Goal: Check status

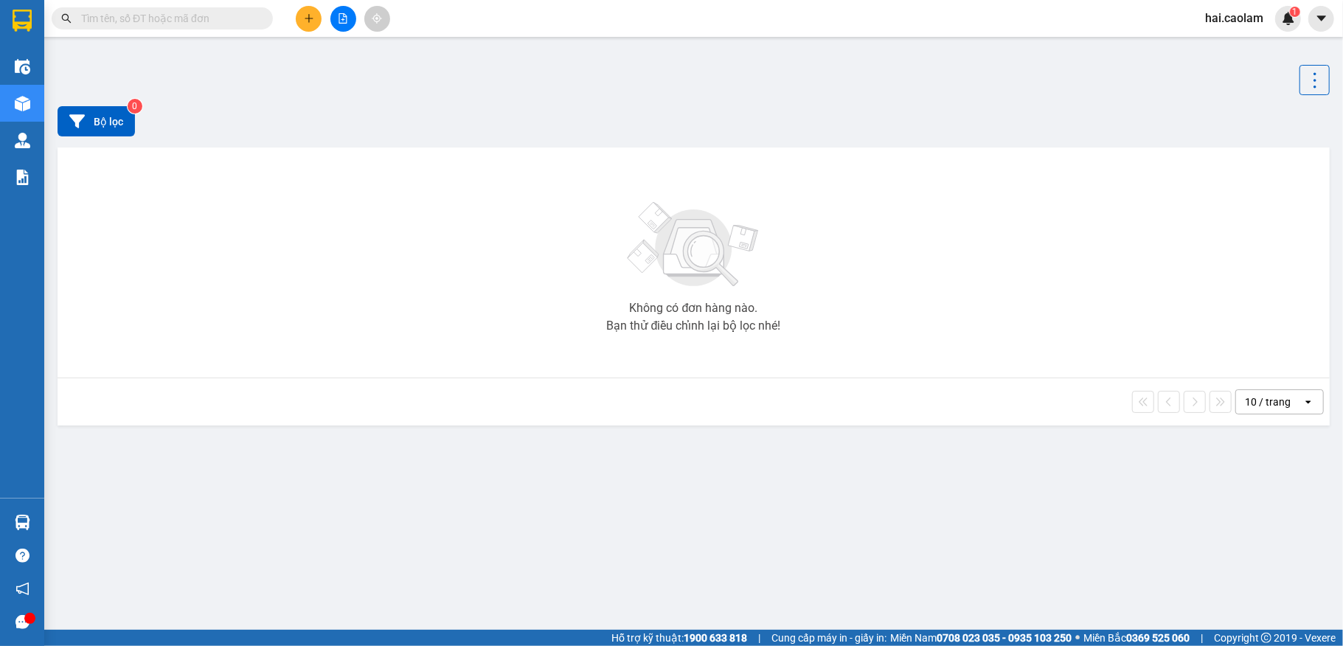
click at [161, 18] on input "text" at bounding box center [168, 18] width 174 height 16
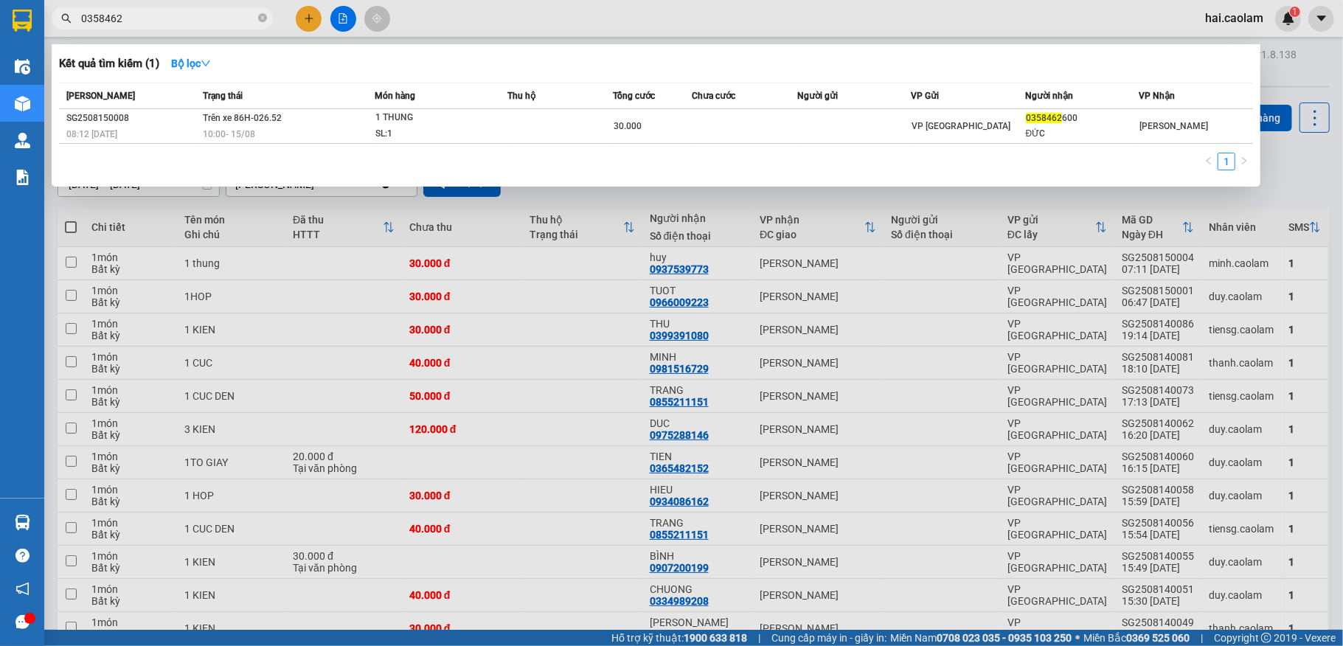
type input "0358462"
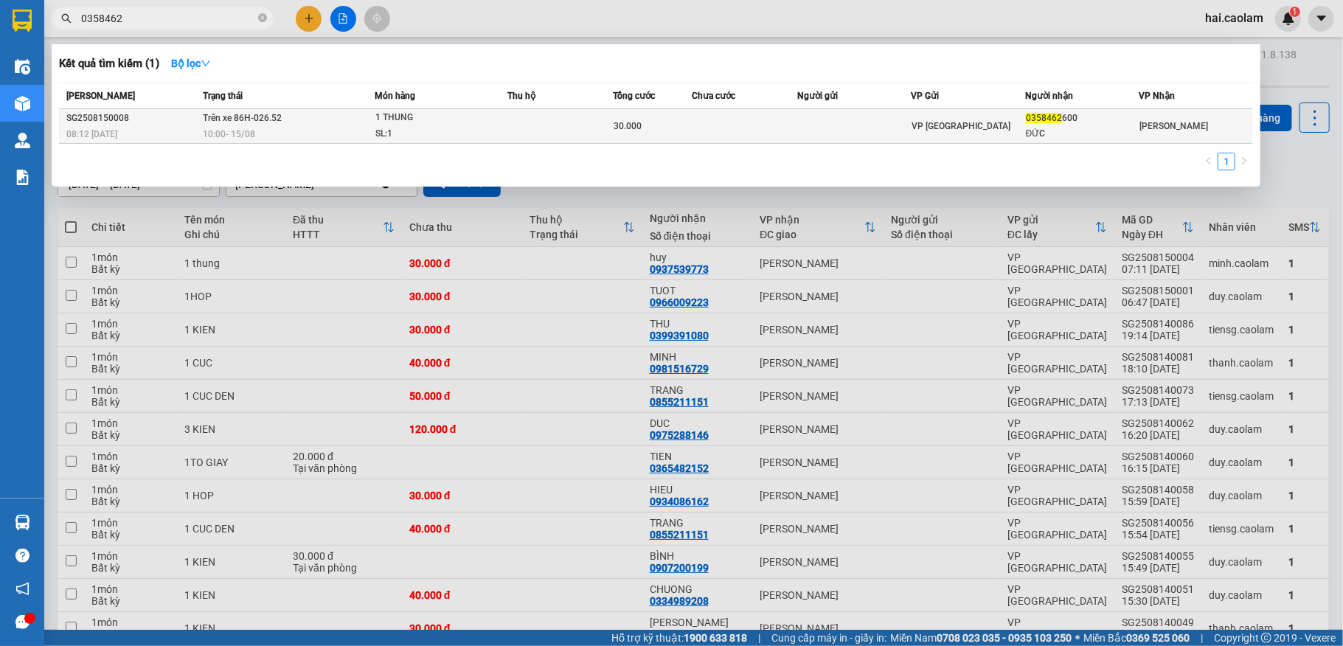
click at [621, 128] on span "30.000" at bounding box center [628, 126] width 28 height 10
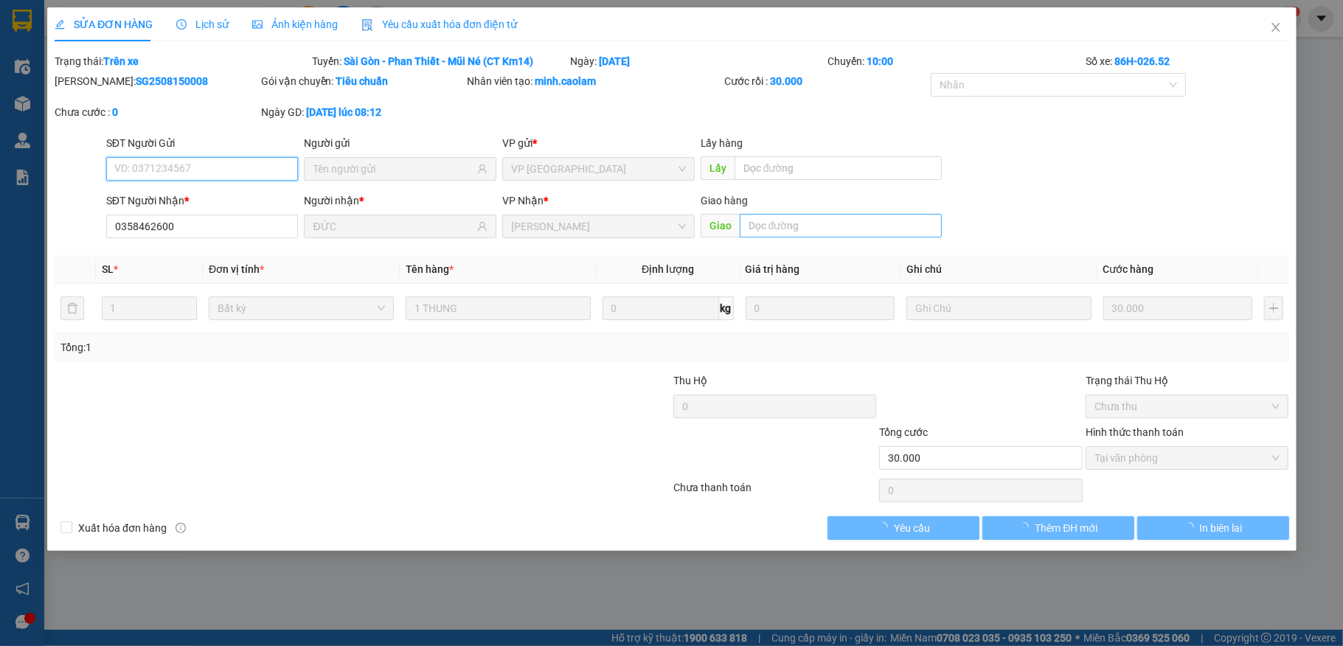
type input "0358462600"
type input "ĐỨC"
type input "30.000"
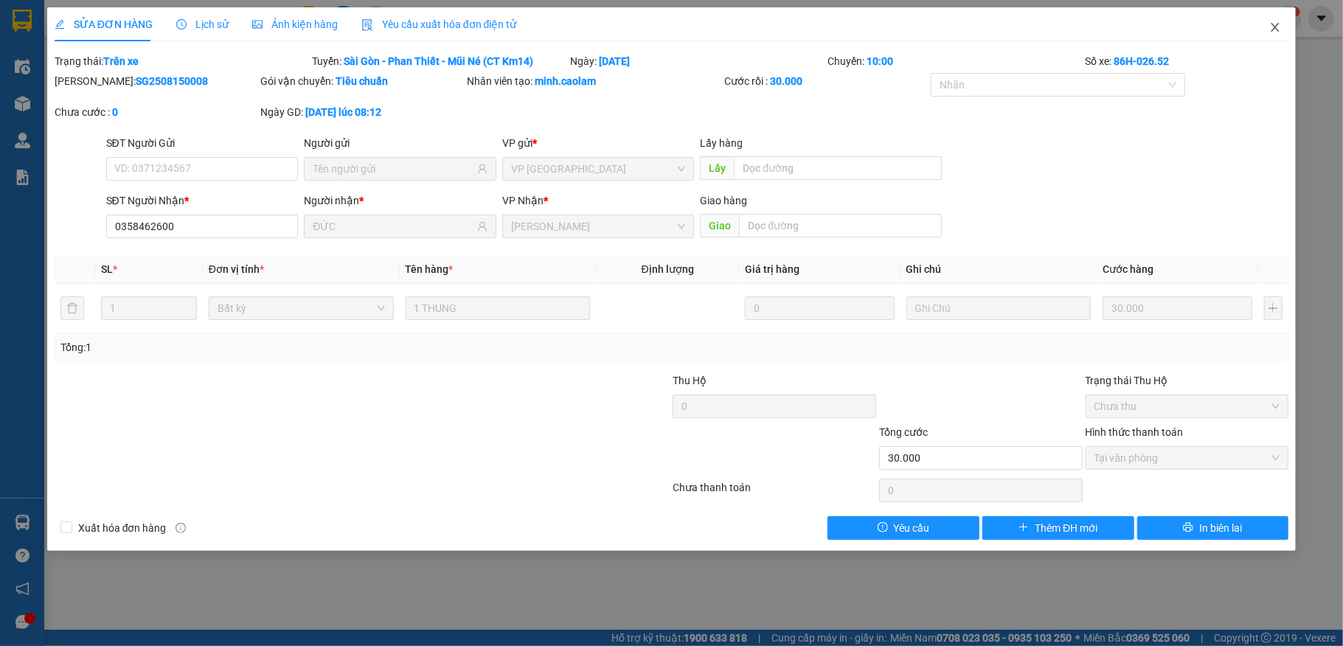
click at [1273, 31] on icon "close" at bounding box center [1275, 27] width 8 height 9
click at [1274, 21] on span "hai.caolam" at bounding box center [1234, 18] width 82 height 18
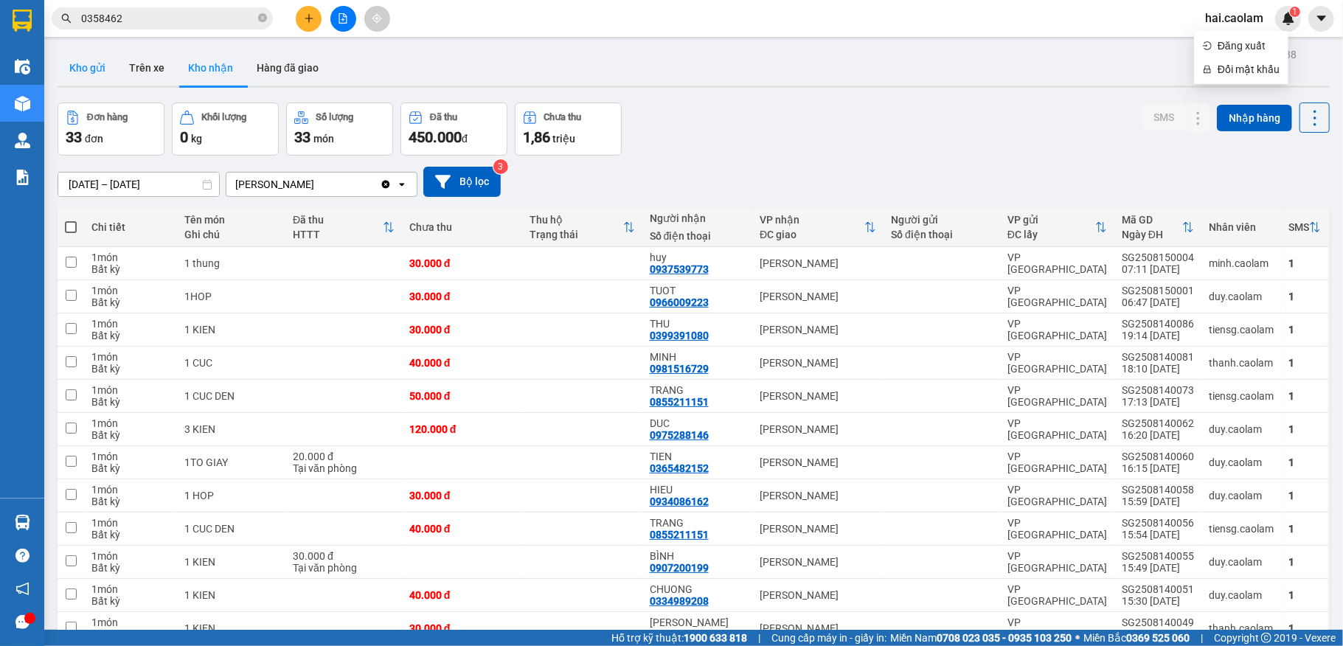
click at [96, 63] on button "Kho gửi" at bounding box center [88, 67] width 60 height 35
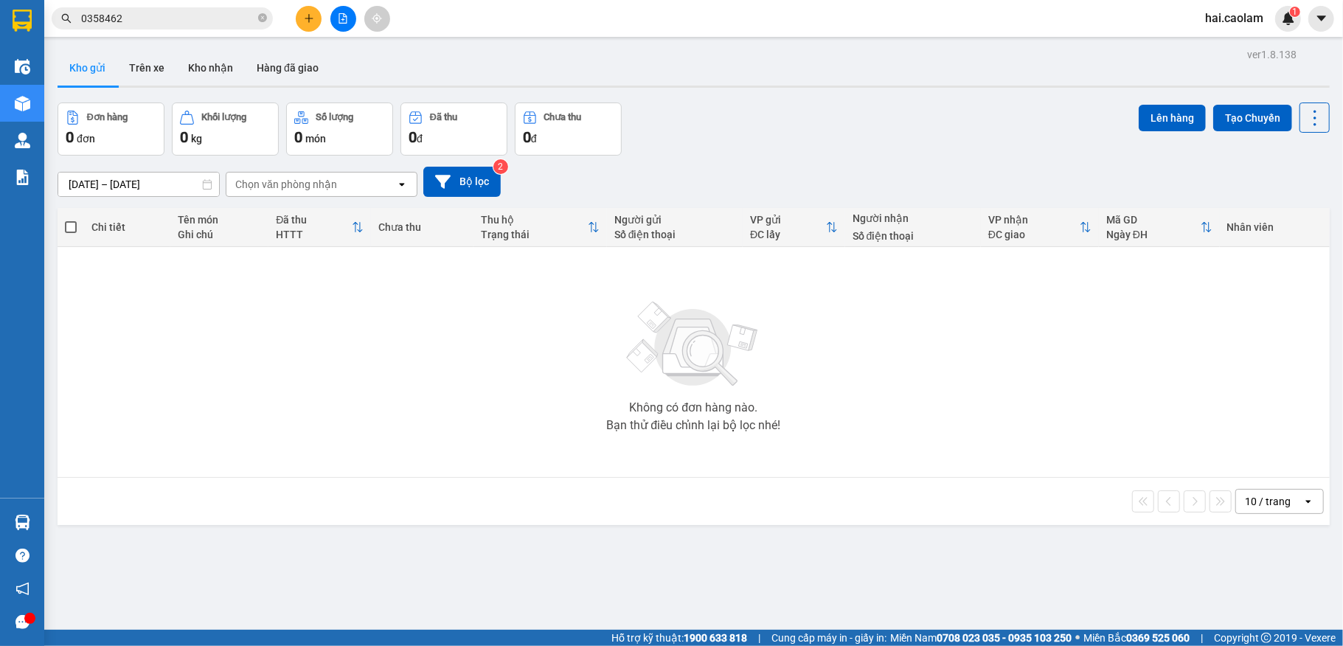
click at [450, 66] on div "Kho gửi Trên xe Kho nhận Hàng đã giao" at bounding box center [694, 69] width 1272 height 39
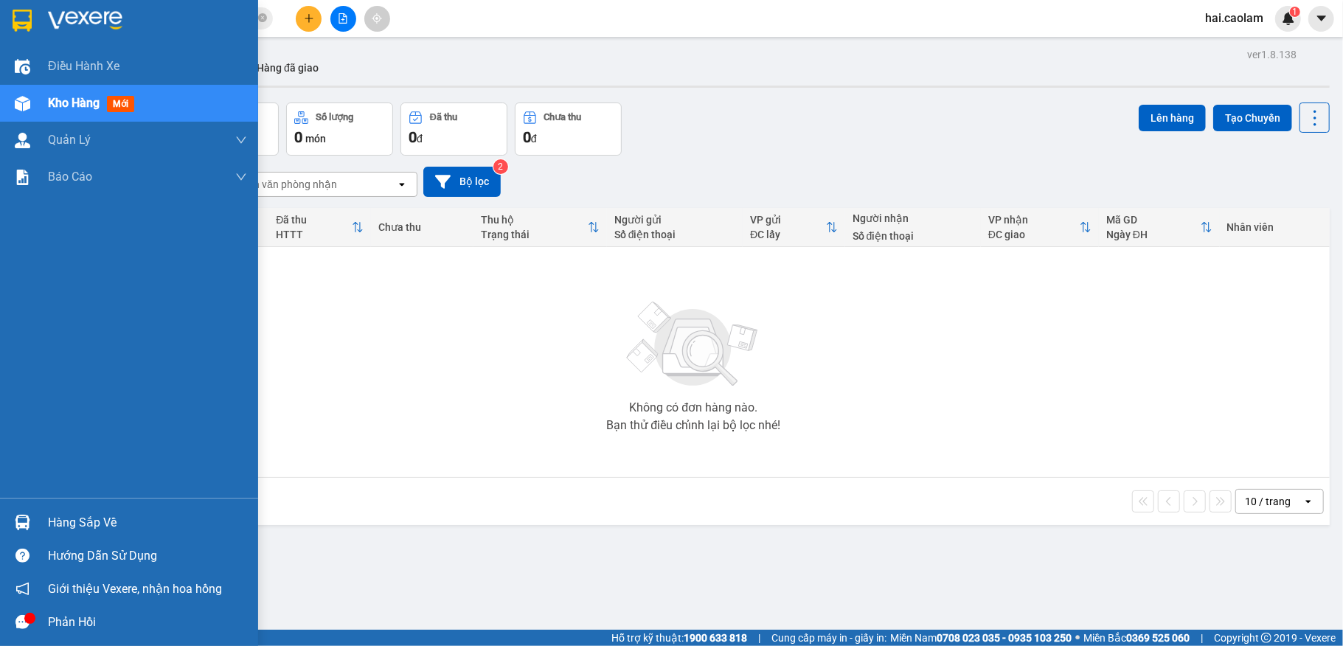
click at [27, 515] on img at bounding box center [22, 522] width 15 height 15
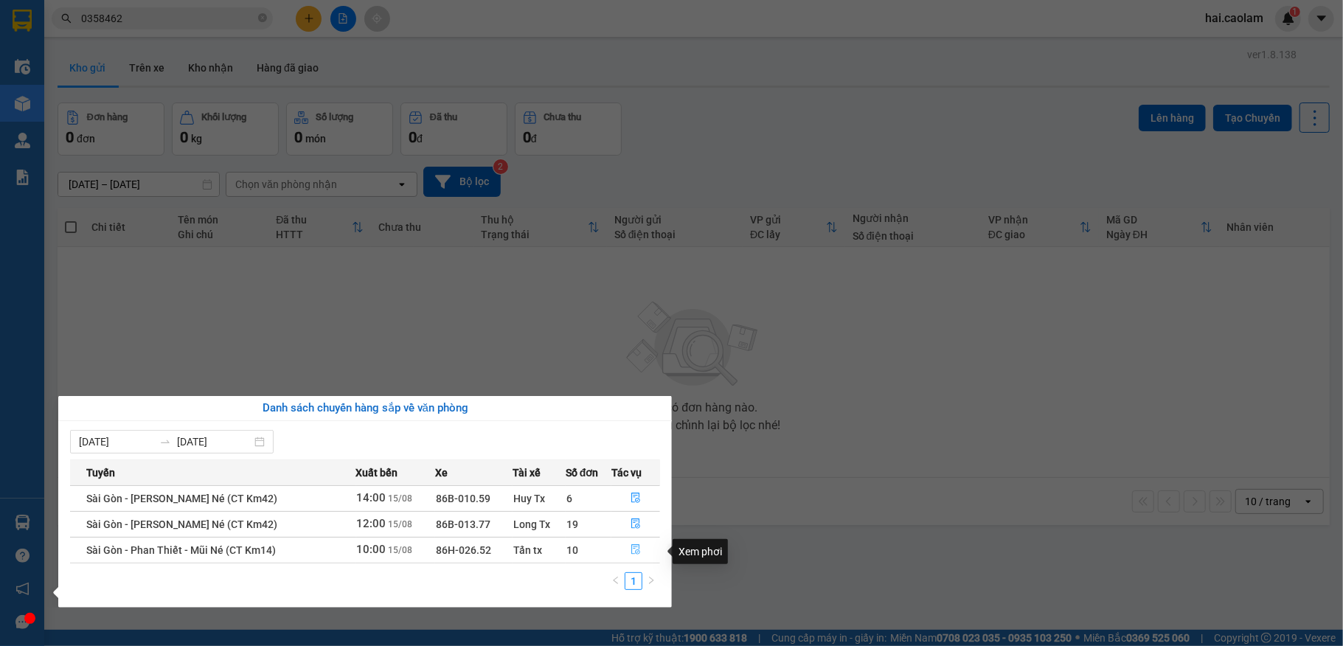
click at [635, 552] on icon "file-done" at bounding box center [635, 550] width 9 height 10
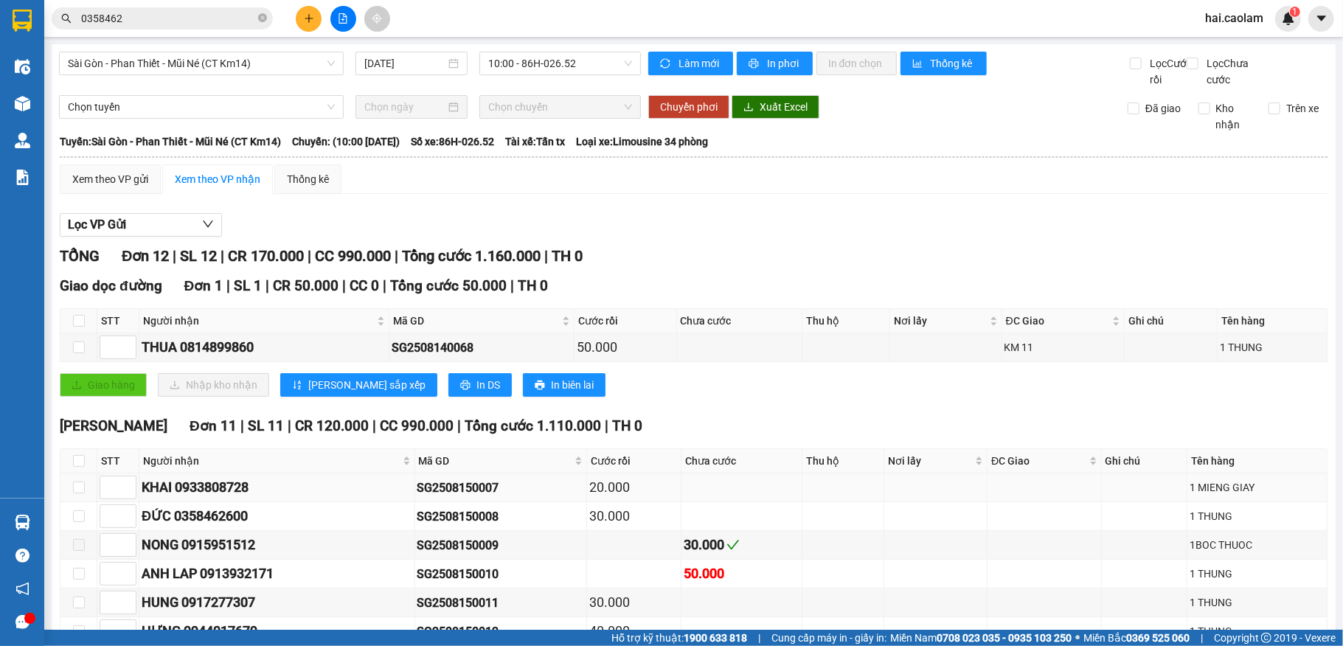
scroll to position [263, 0]
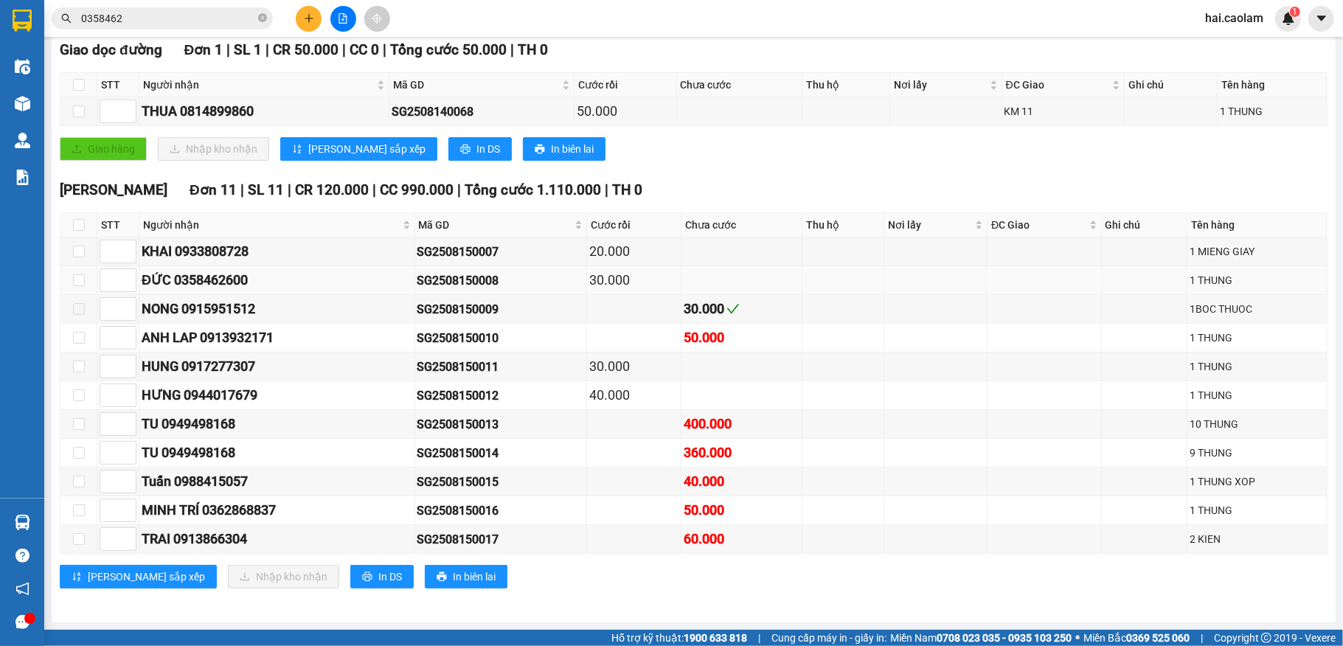
drag, startPoint x: 249, startPoint y: 270, endPoint x: 282, endPoint y: 284, distance: 35.3
click at [282, 284] on td "ĐỨC 0358462600" at bounding box center [277, 280] width 276 height 29
drag, startPoint x: 270, startPoint y: 272, endPoint x: 314, endPoint y: 289, distance: 47.4
click at [313, 289] on tbody "KHAI 0933808728 SG2508150007 20.000 1 MIENG GIAY ĐỨC 0358462600 SG2508150008 30…" at bounding box center [693, 395] width 1267 height 316
click at [320, 276] on div "ĐỨC 0358462600" at bounding box center [277, 280] width 271 height 21
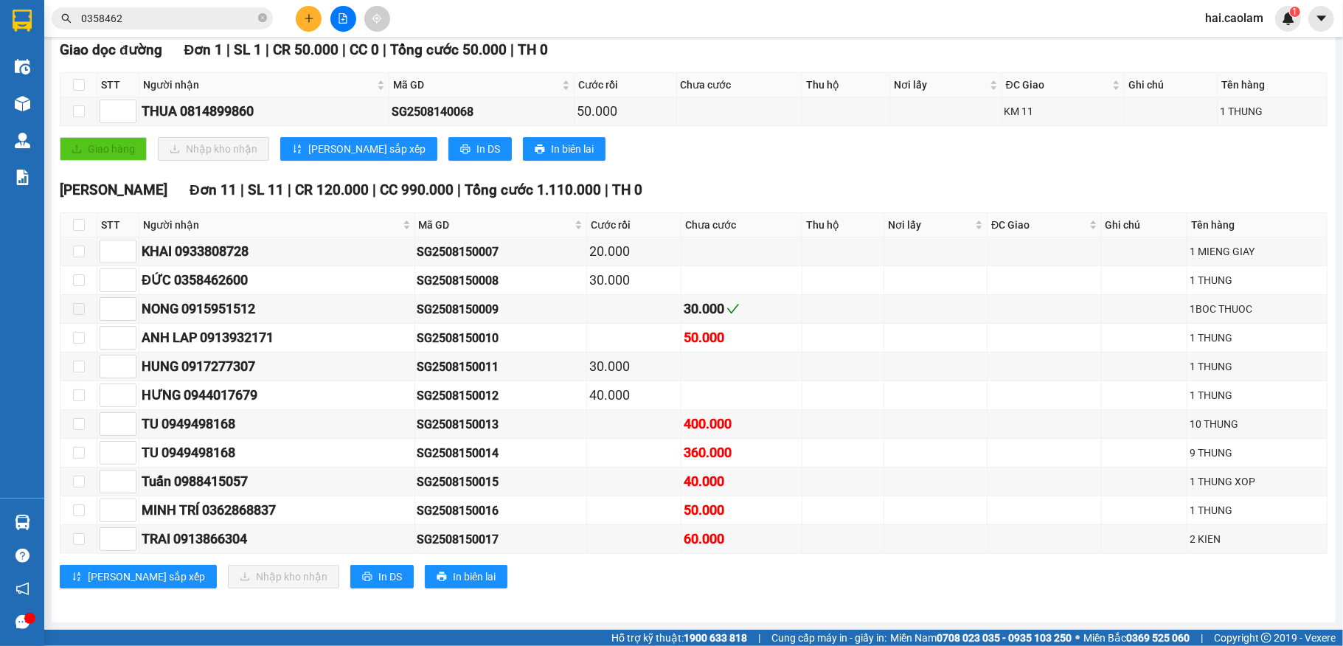
click at [142, 18] on input "0358462" at bounding box center [168, 18] width 174 height 16
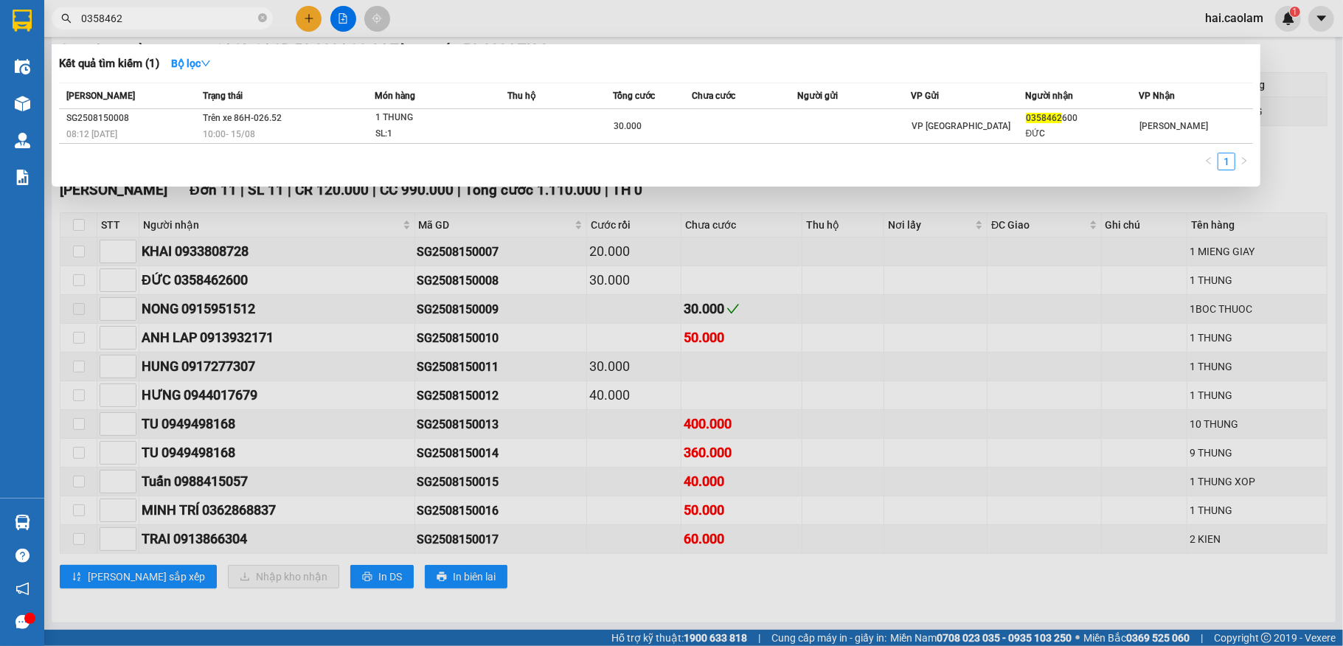
click at [124, 24] on input "0358462" at bounding box center [168, 18] width 174 height 16
type input "0933808728"
